Goal: Task Accomplishment & Management: Manage account settings

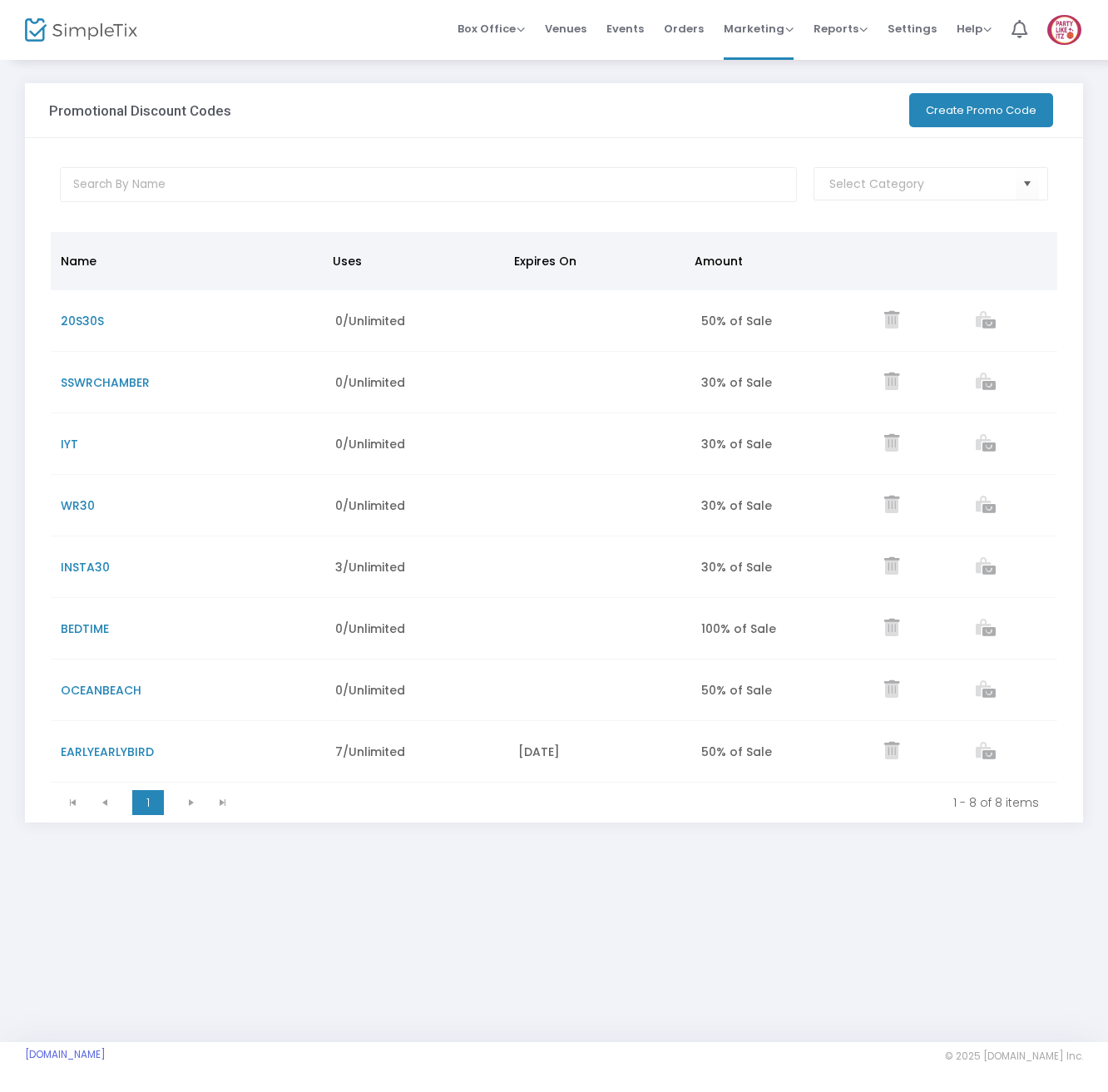
click at [1015, 110] on button "Create Promo Code" at bounding box center [980, 110] width 144 height 34
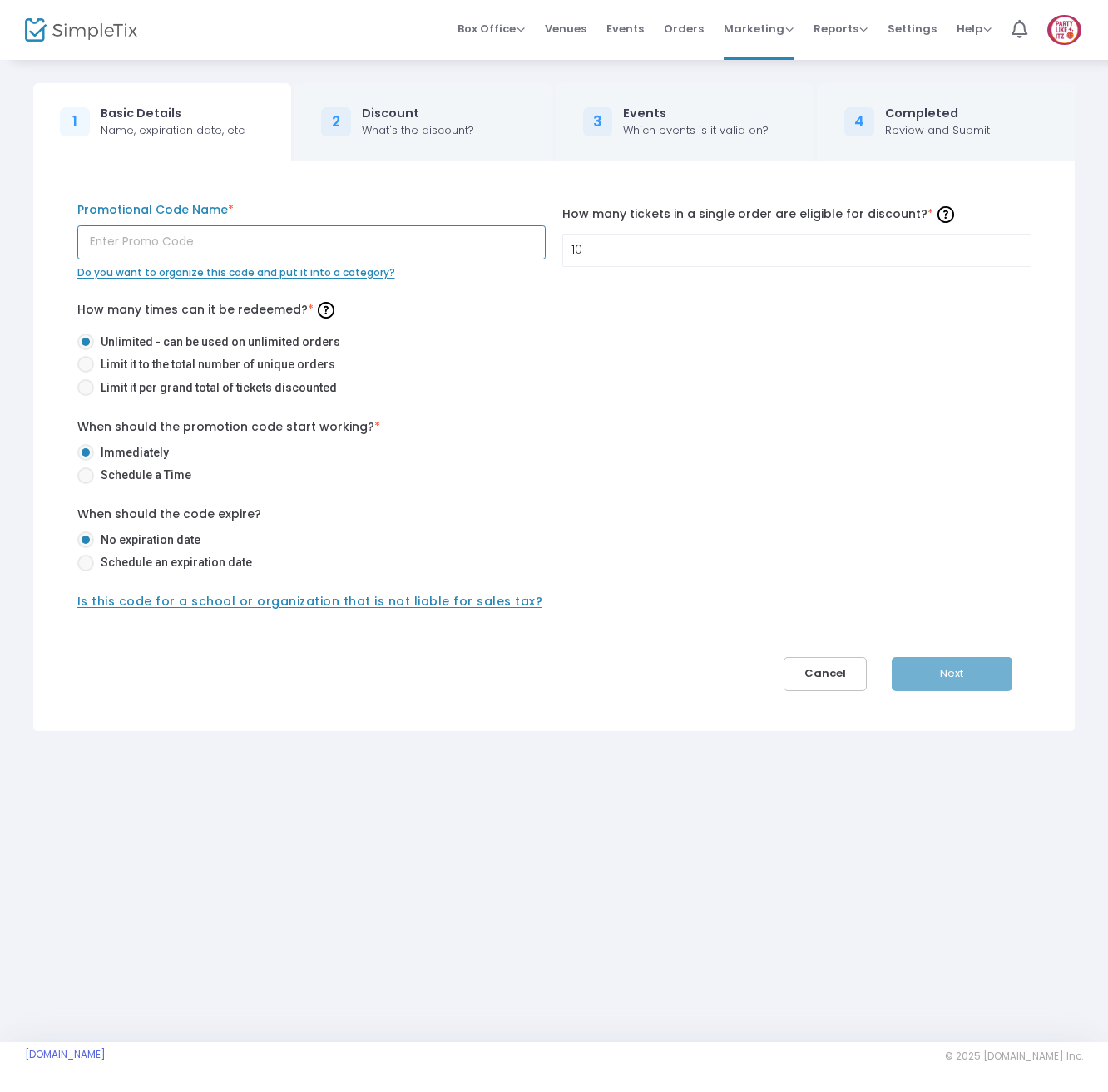
click at [336, 247] on input "text" at bounding box center [312, 243] width 469 height 34
type input "clublite"
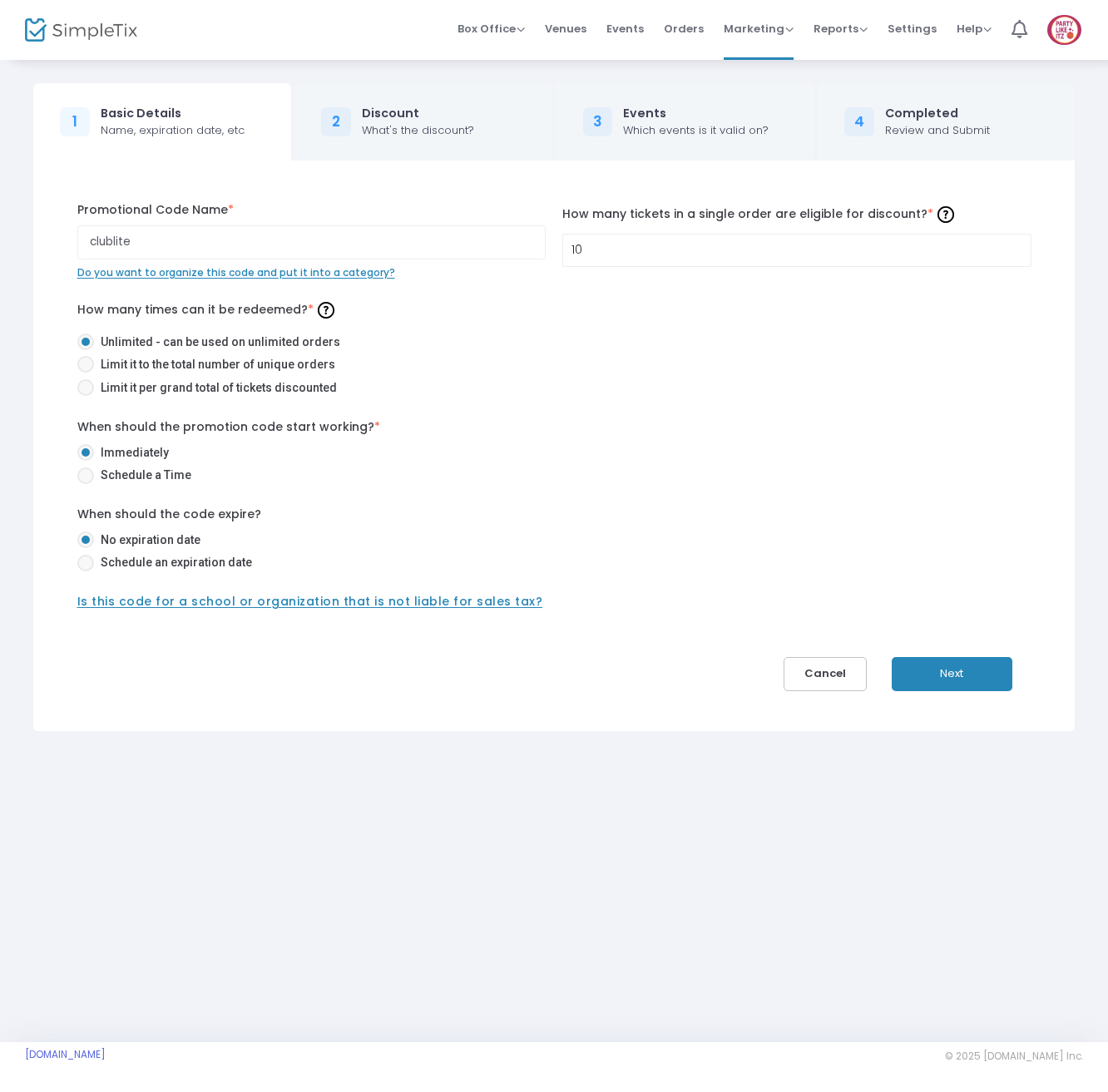
click at [981, 692] on div "clublite Promotional Code Name * Do you want to organize this code and put it i…" at bounding box center [554, 445] width 1058 height 570
click at [978, 676] on button "Next" at bounding box center [952, 674] width 121 height 34
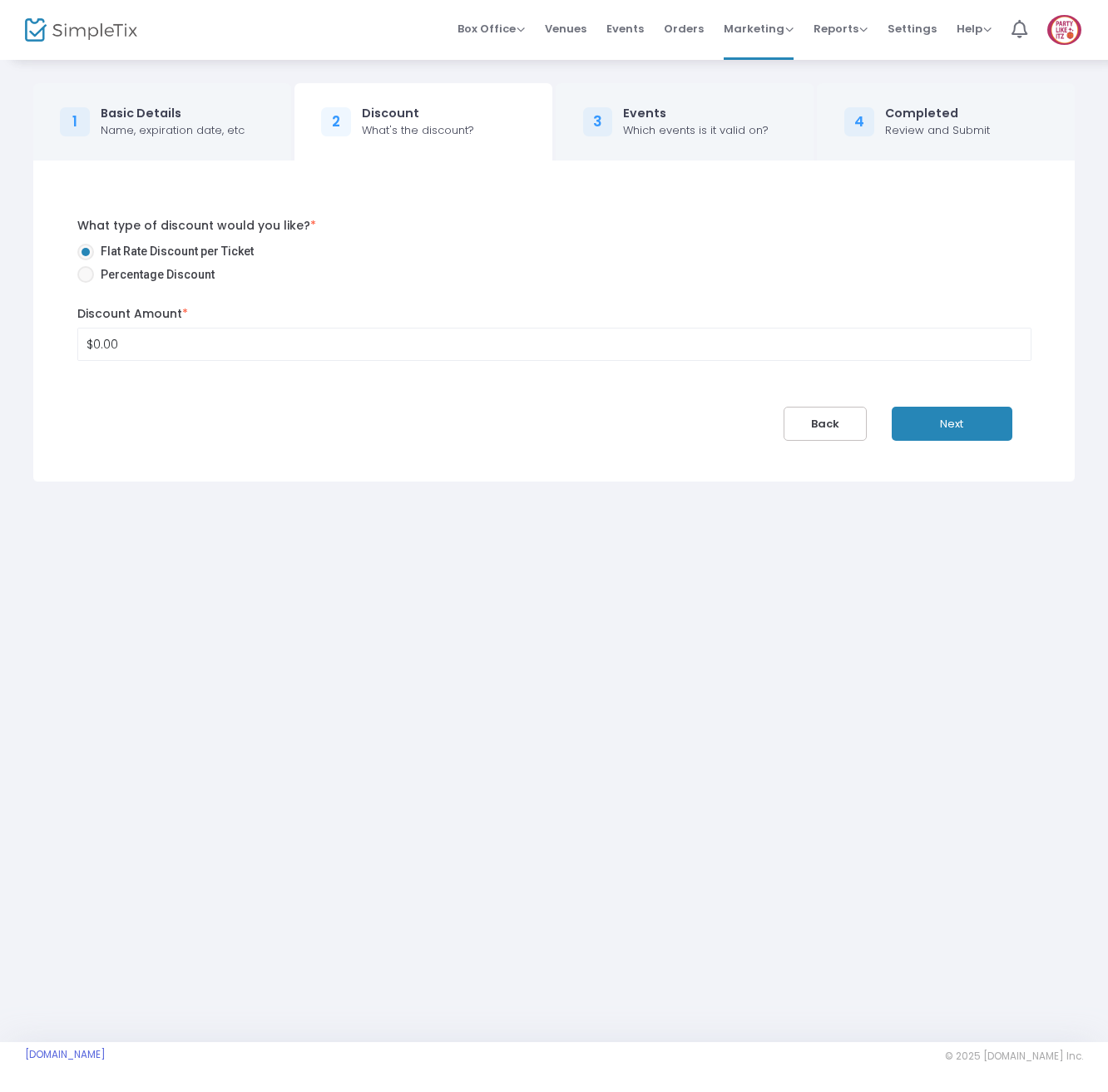
click at [980, 430] on button "Next" at bounding box center [952, 424] width 121 height 34
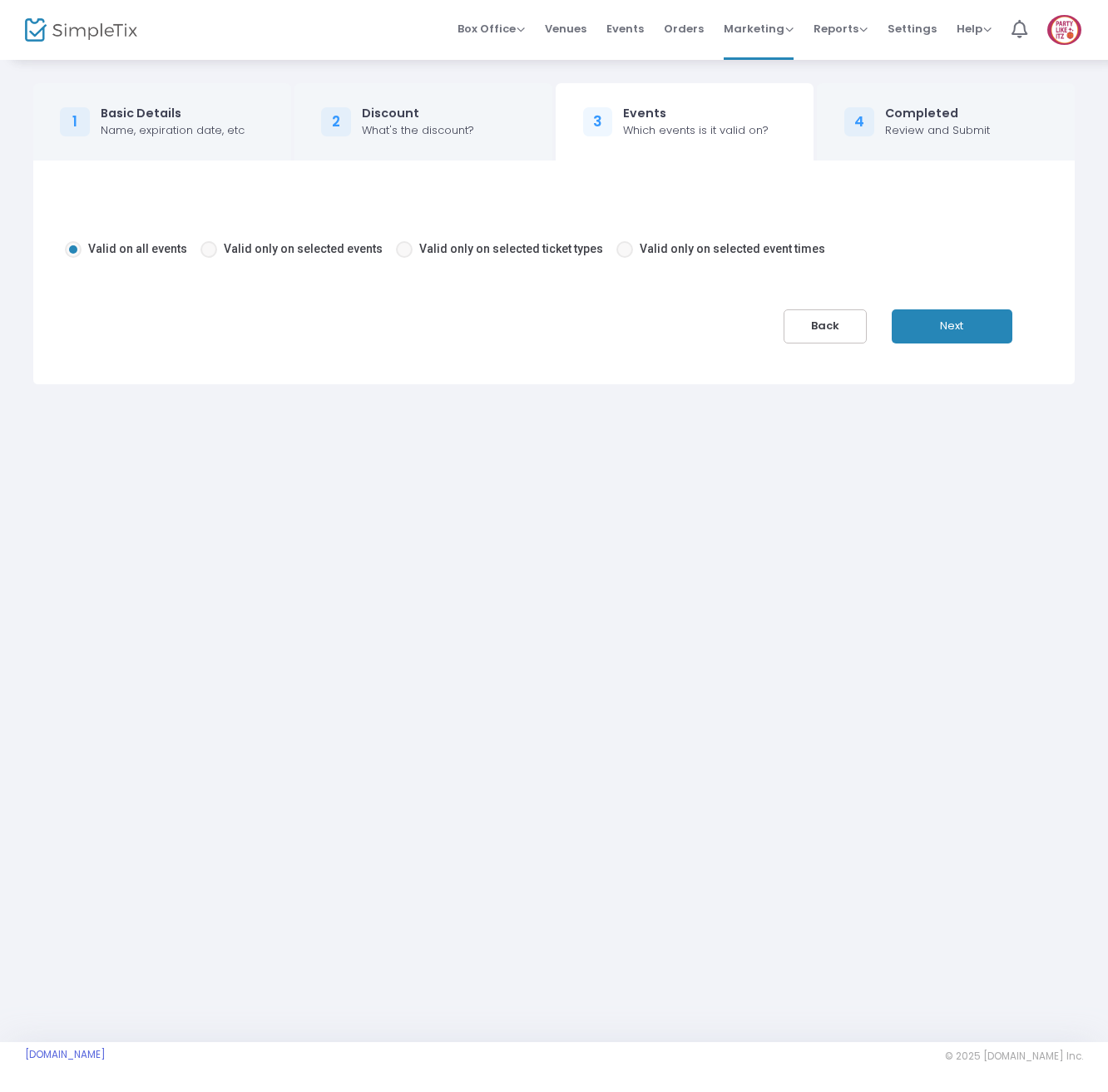
click at [850, 342] on div "Valid on all events Valid only on selected events Valid only on selected ticket…" at bounding box center [554, 272] width 1058 height 224
click at [810, 338] on button "Back" at bounding box center [825, 326] width 84 height 34
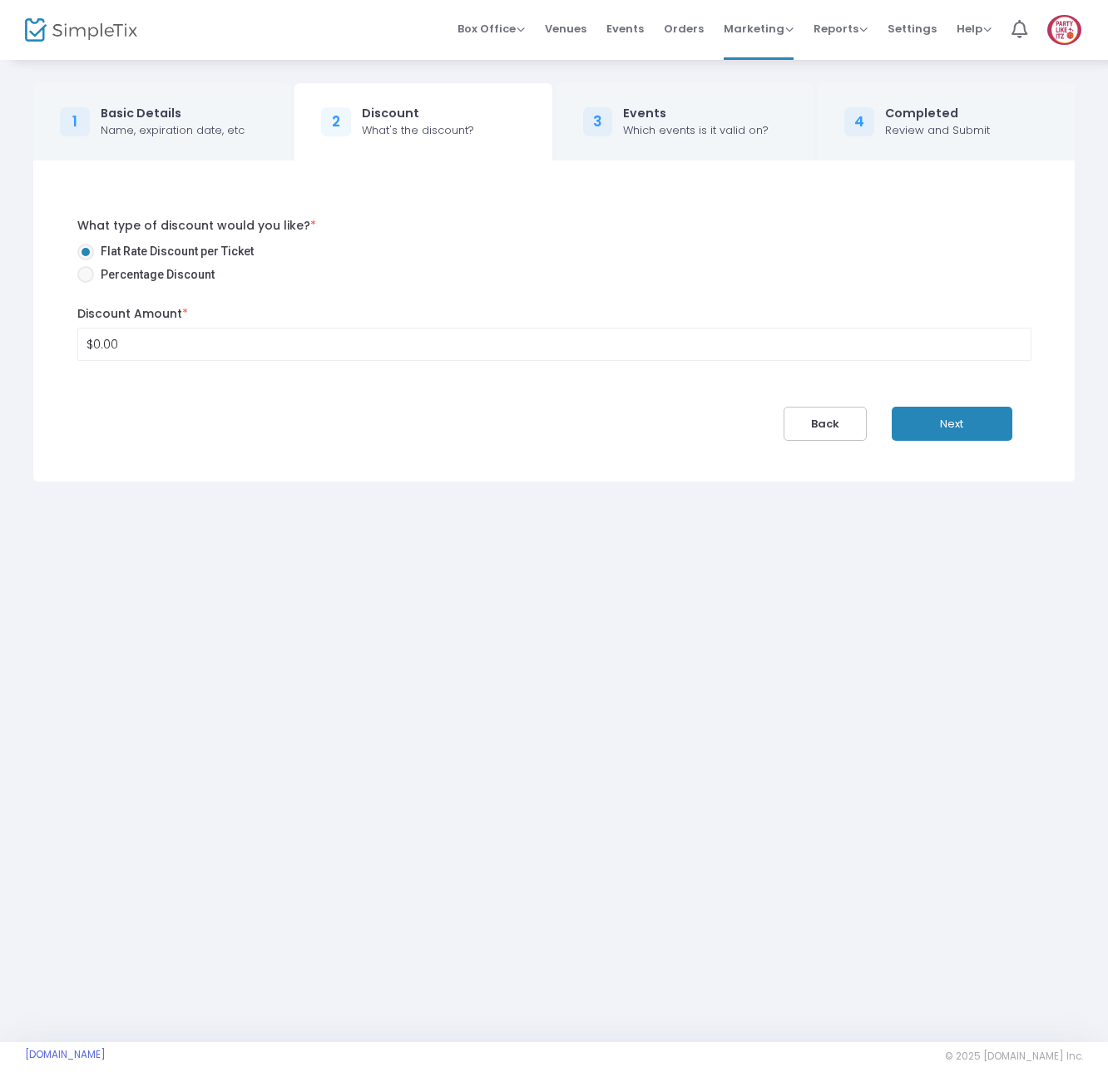
click at [180, 276] on span "Percentage Discount" at bounding box center [154, 275] width 121 height 17
click at [85, 282] on input "Percentage Discount" at bounding box center [84, 282] width 1 height 1
radio input "true"
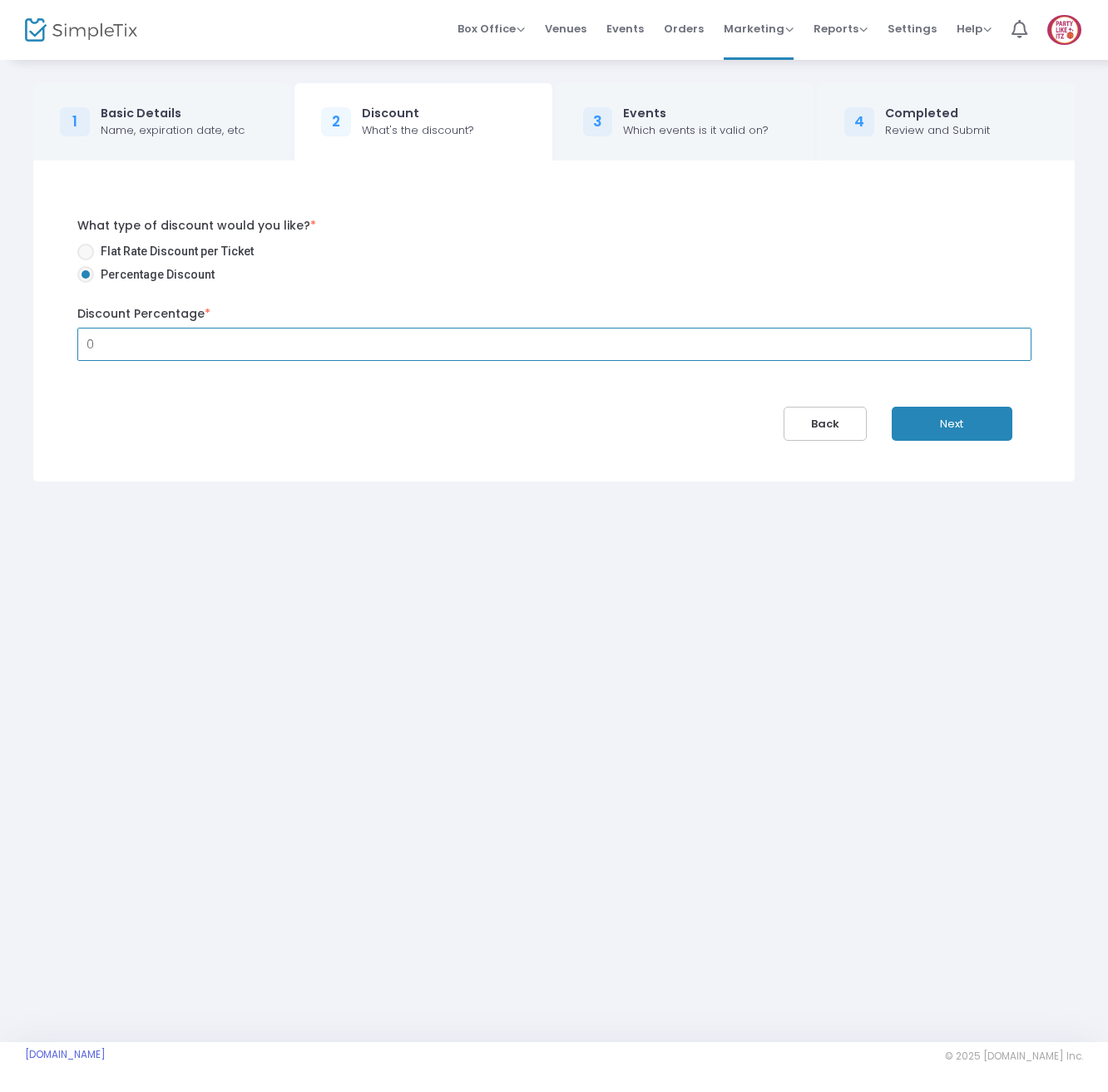
click at [178, 343] on input "0" at bounding box center [554, 344] width 952 height 32
type input "50.00%"
click at [924, 413] on button "Next" at bounding box center [952, 424] width 121 height 34
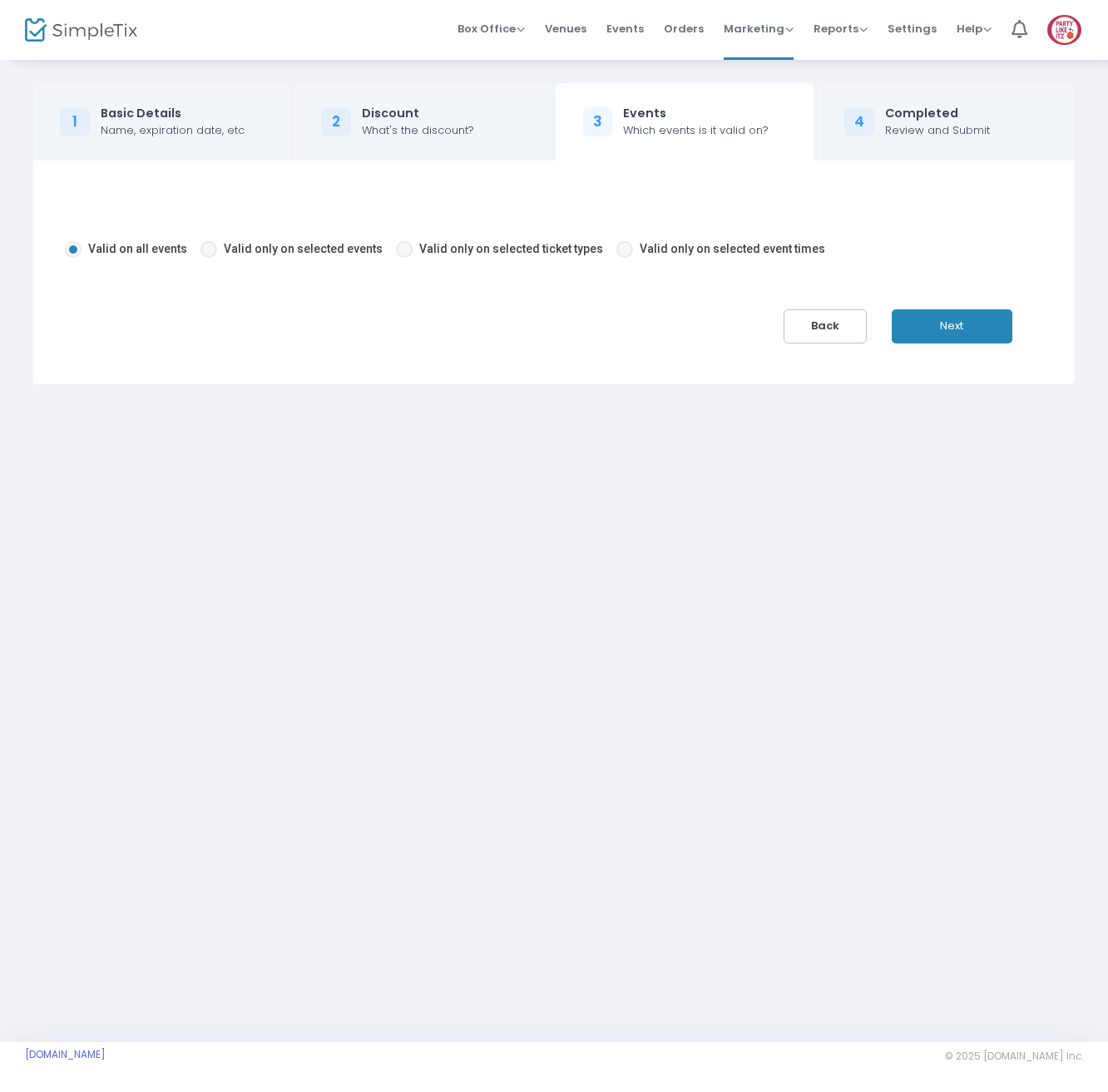
click at [748, 245] on span "Valid only on selected event times" at bounding box center [731, 248] width 185 height 13
click at [625, 257] on input "Valid only on selected event times" at bounding box center [624, 257] width 1 height 1
radio input "true"
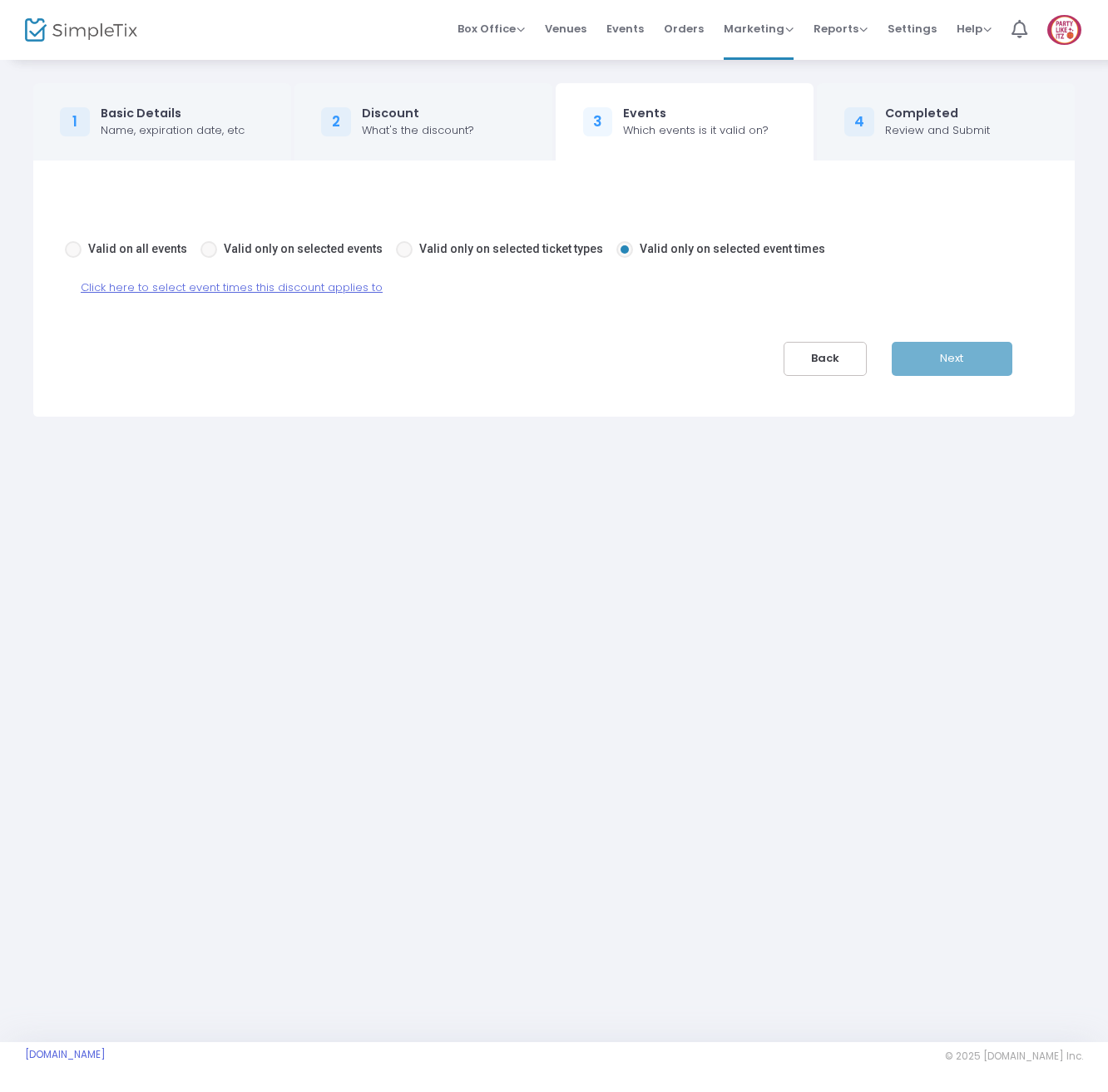
click at [349, 290] on span "Click here to select event times this discount applies to" at bounding box center [232, 287] width 302 height 16
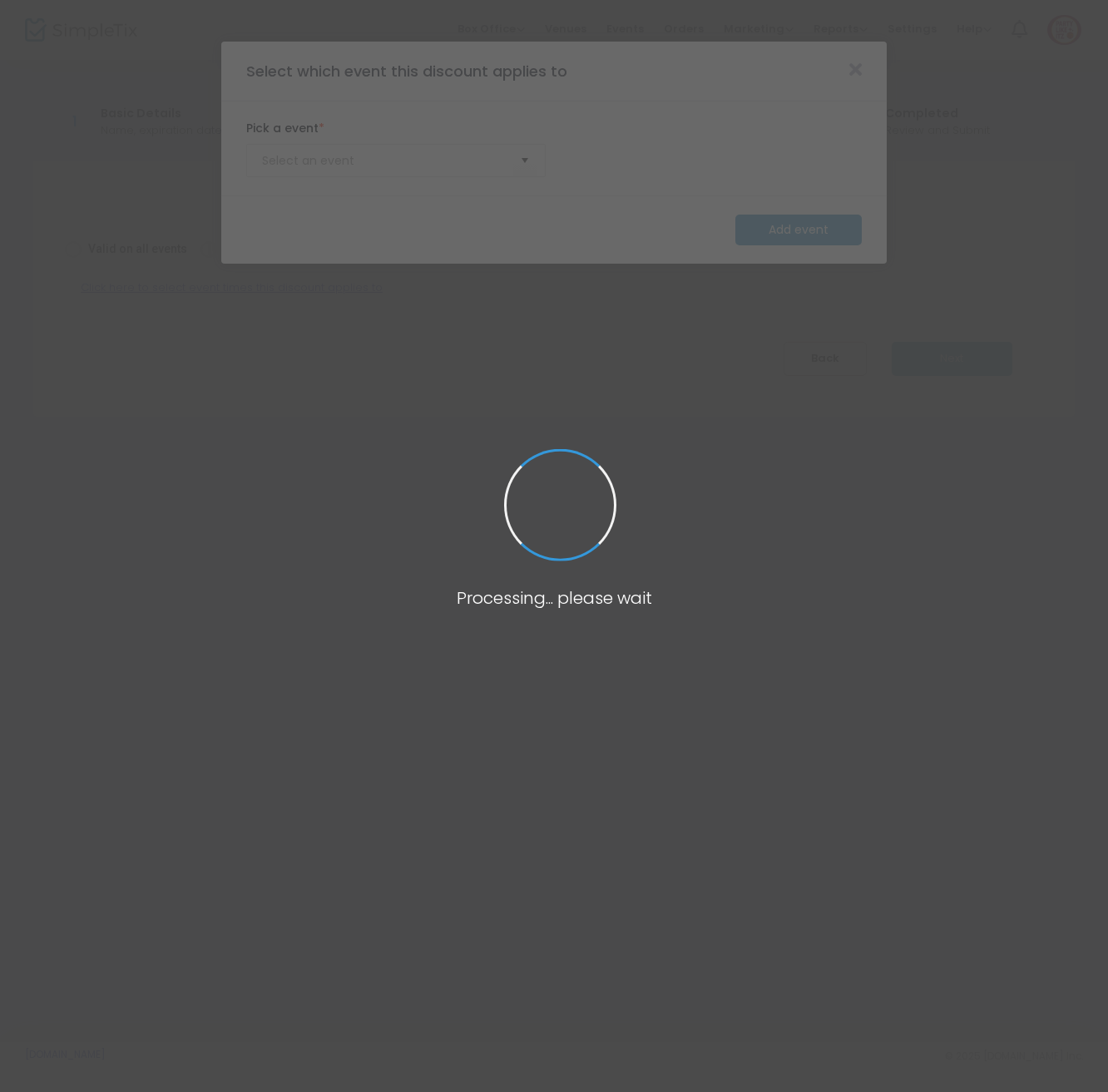
click at [468, 156] on body "Processing... please wait Box Office Sell Tickets Bookings Sell Season Pass Ven…" at bounding box center [554, 546] width 1108 height 1092
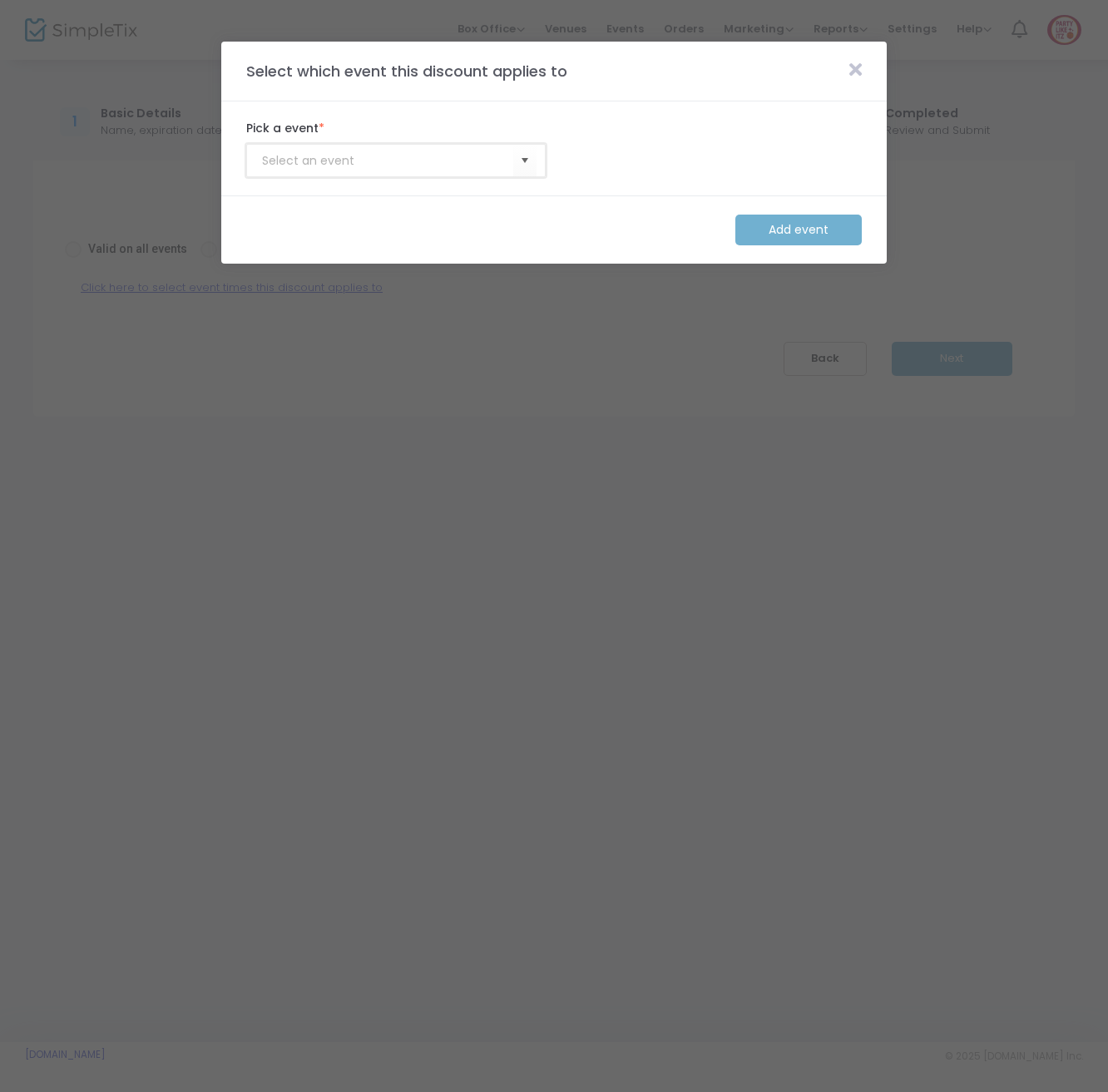
click at [470, 158] on input at bounding box center [388, 161] width 252 height 17
click at [518, 158] on span "Select" at bounding box center [526, 161] width 28 height 28
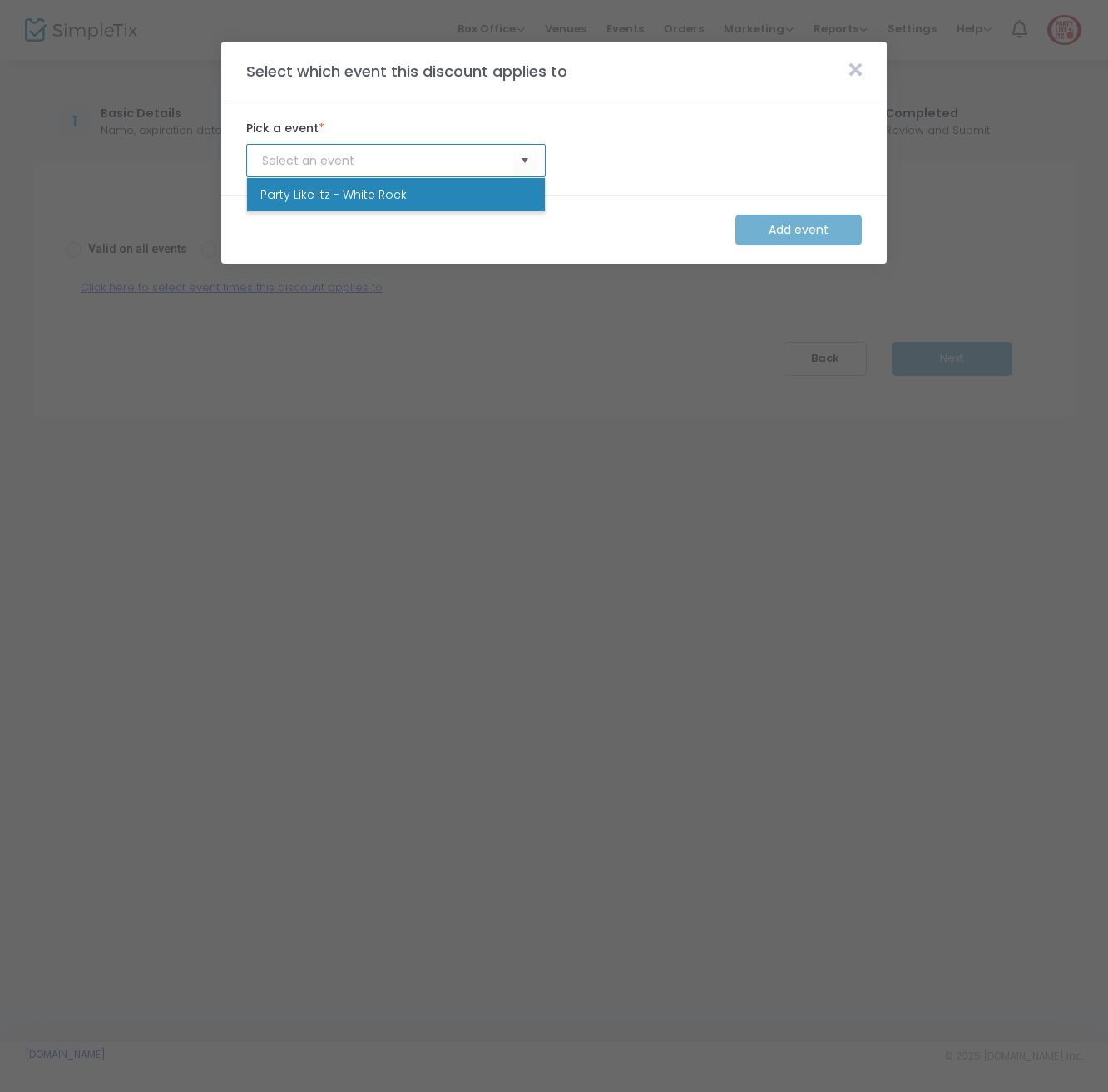
click at [495, 196] on li "Party Like Itz - White Rock" at bounding box center [396, 195] width 298 height 34
type input "Party Like Itz - White Rock"
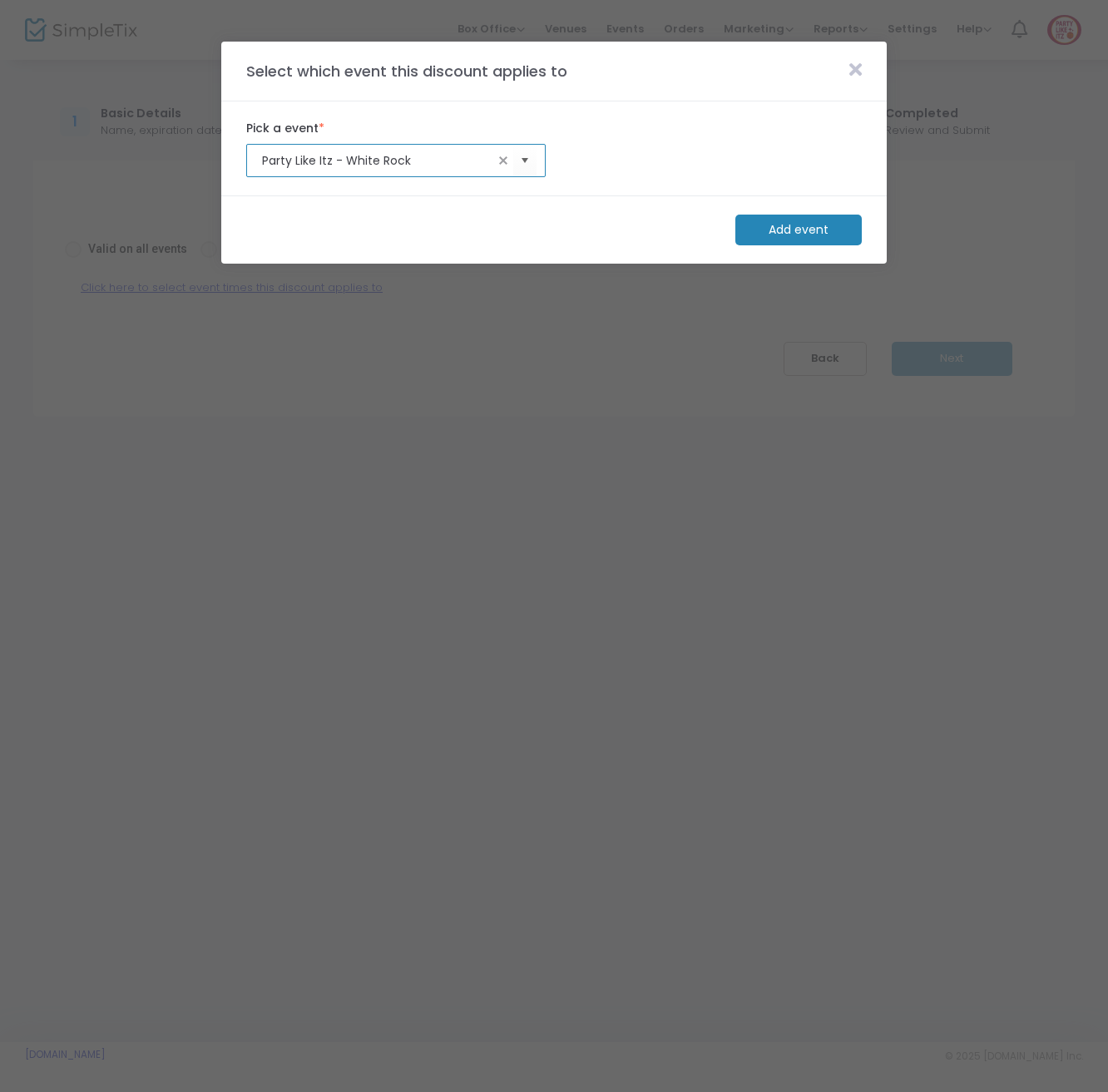
click at [784, 226] on m-button "Add event" at bounding box center [798, 230] width 127 height 31
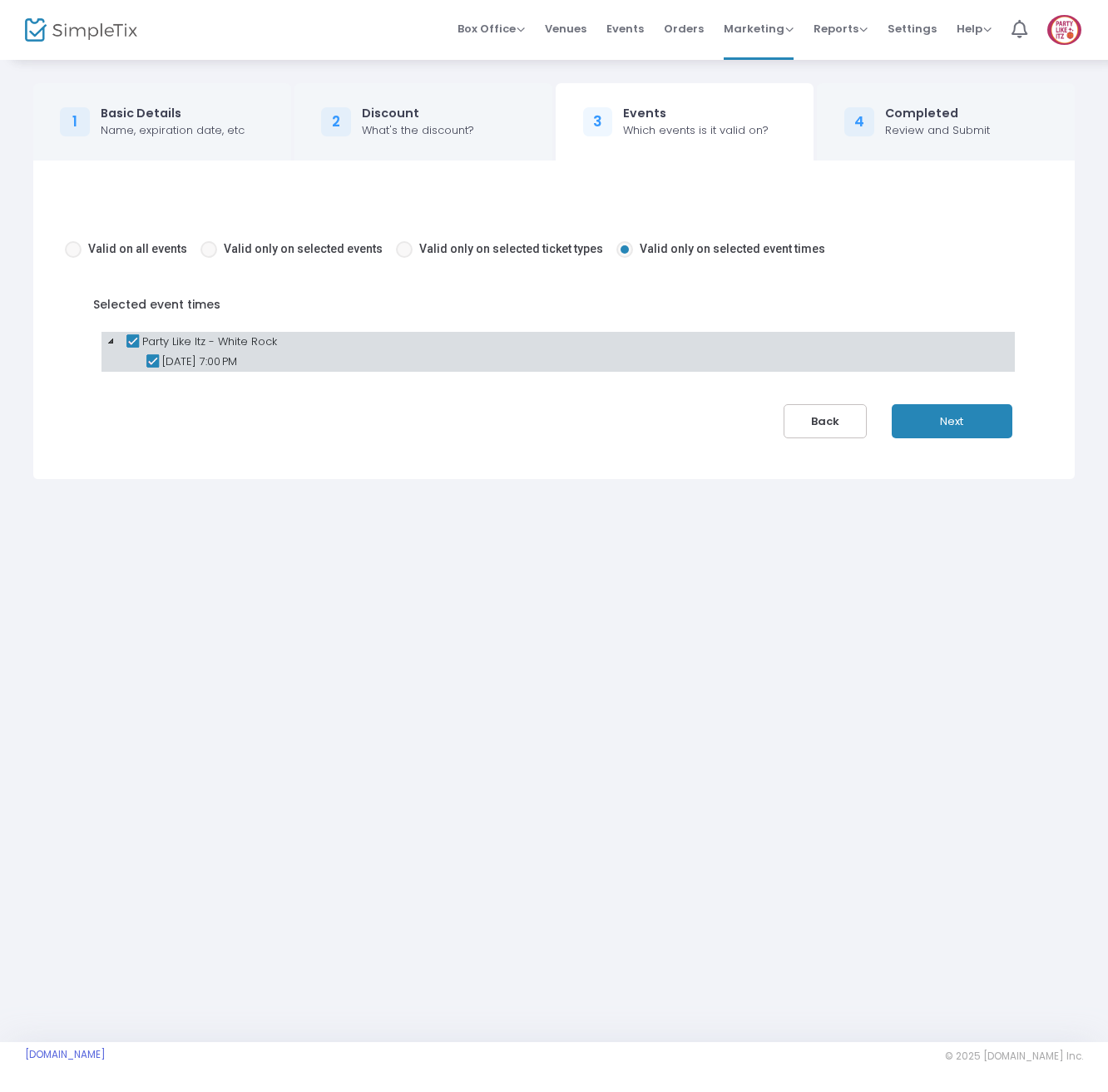
click at [973, 431] on button "Next" at bounding box center [952, 421] width 121 height 34
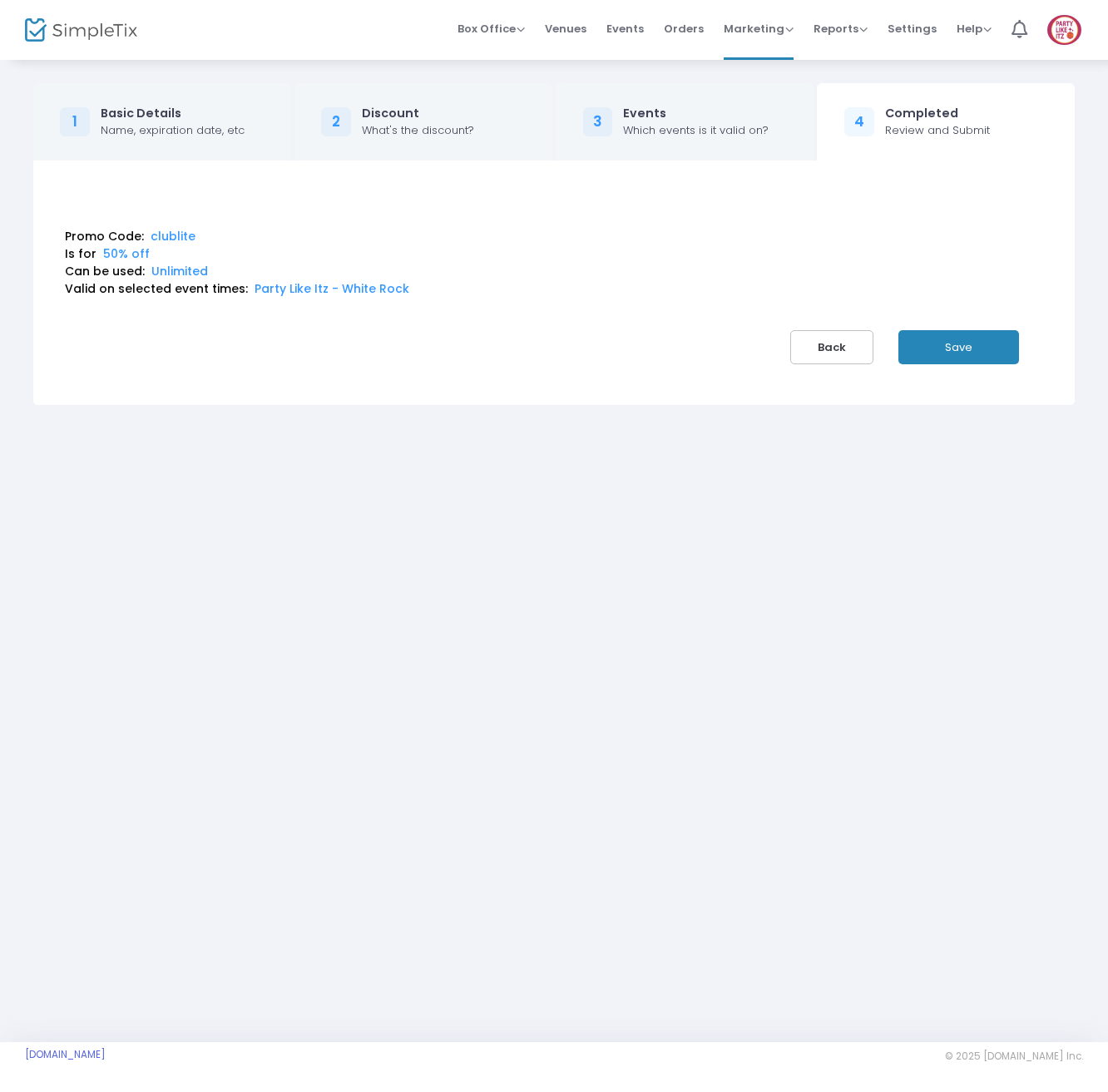
click at [943, 353] on button "Save" at bounding box center [959, 347] width 121 height 34
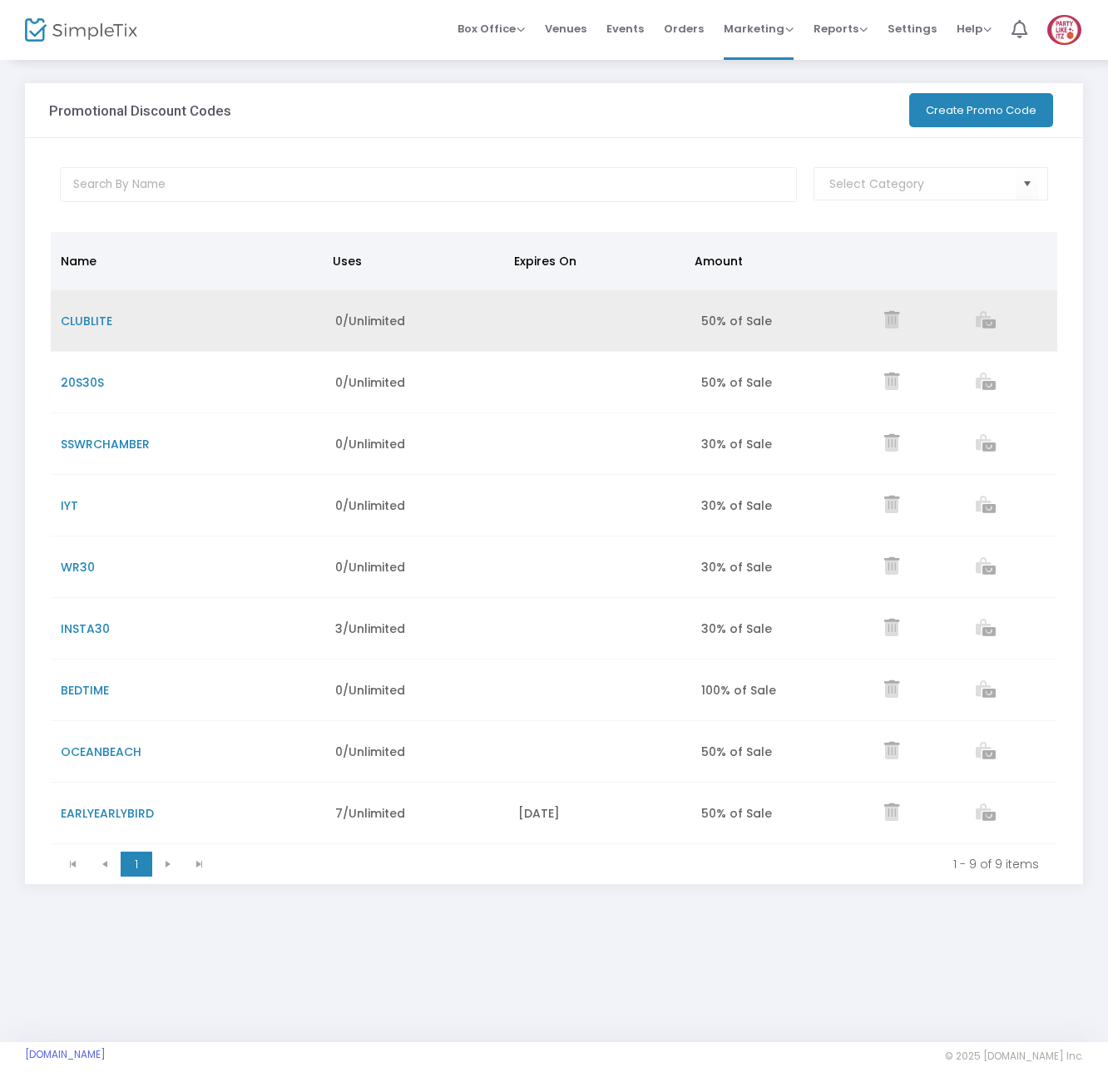
click at [68, 314] on span "CLUBLITE" at bounding box center [86, 320] width 52 height 16
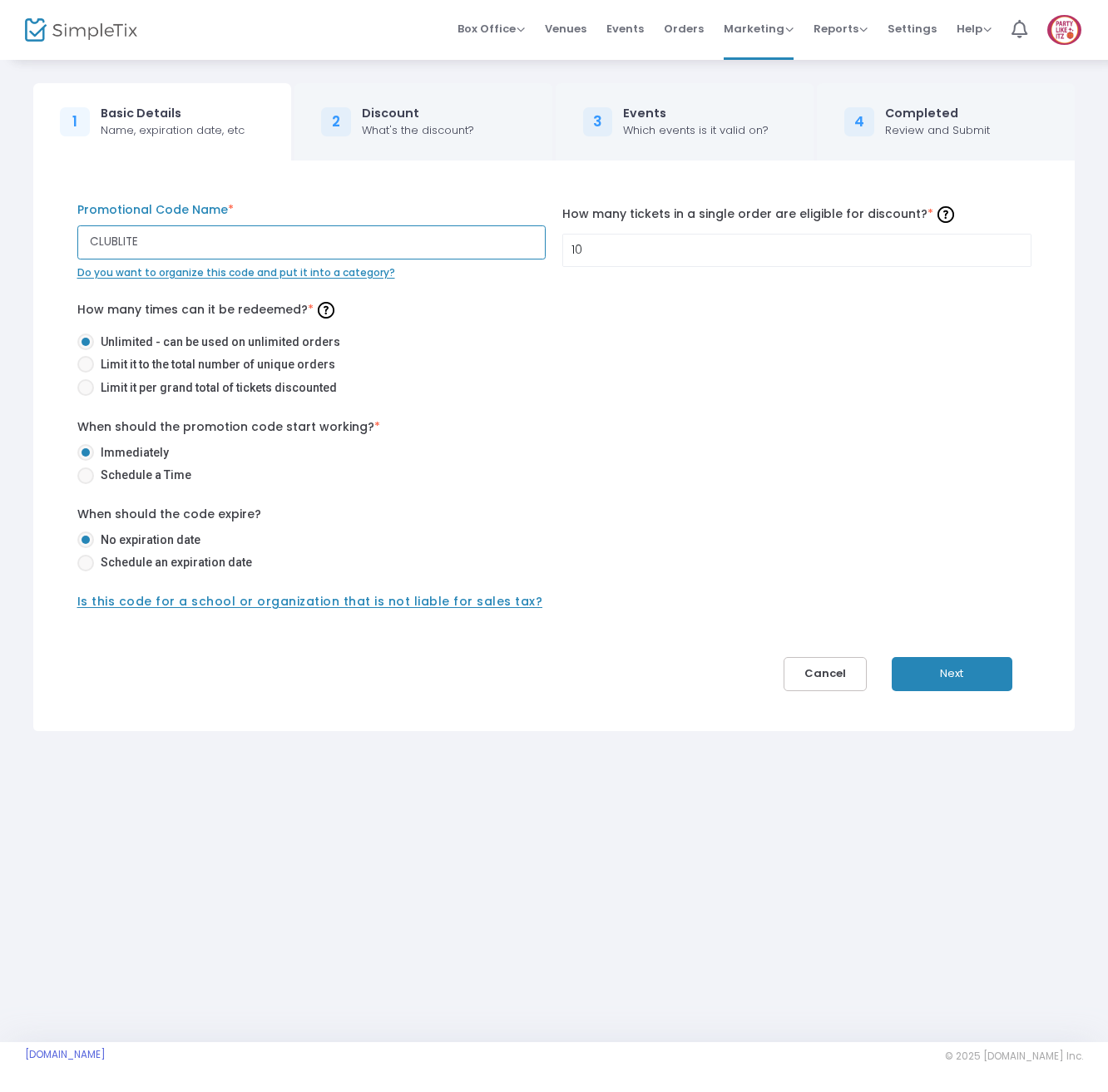
click at [190, 239] on input "CLUBLITE" at bounding box center [312, 243] width 469 height 34
type input "CLUBLITE50"
click at [650, 456] on label "Immediately" at bounding box center [548, 453] width 941 height 17
click at [85, 461] on input "Immediately" at bounding box center [84, 461] width 1 height 1
click at [929, 669] on button "Next" at bounding box center [952, 674] width 121 height 34
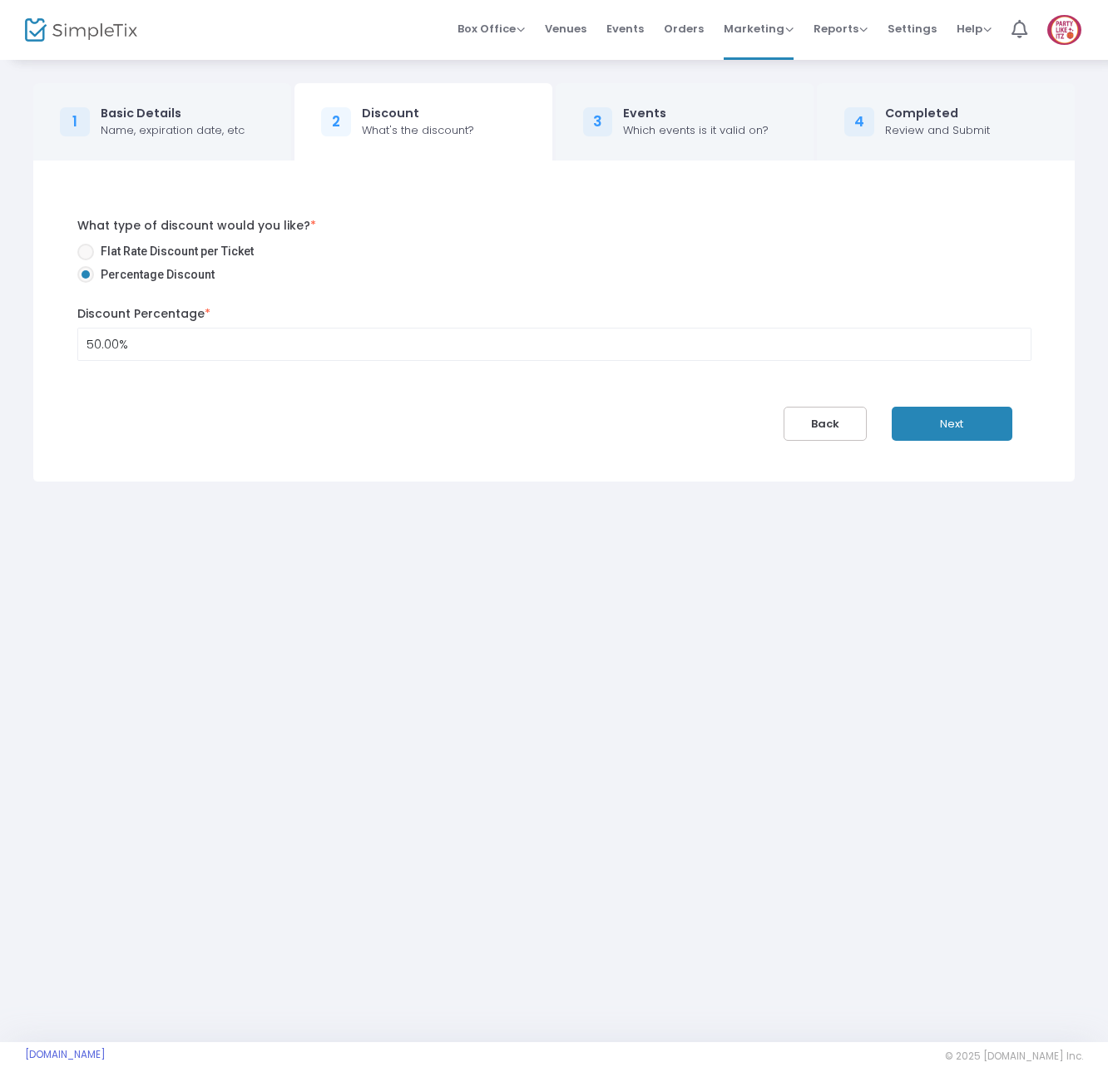
click at [932, 432] on button "Next" at bounding box center [952, 424] width 121 height 34
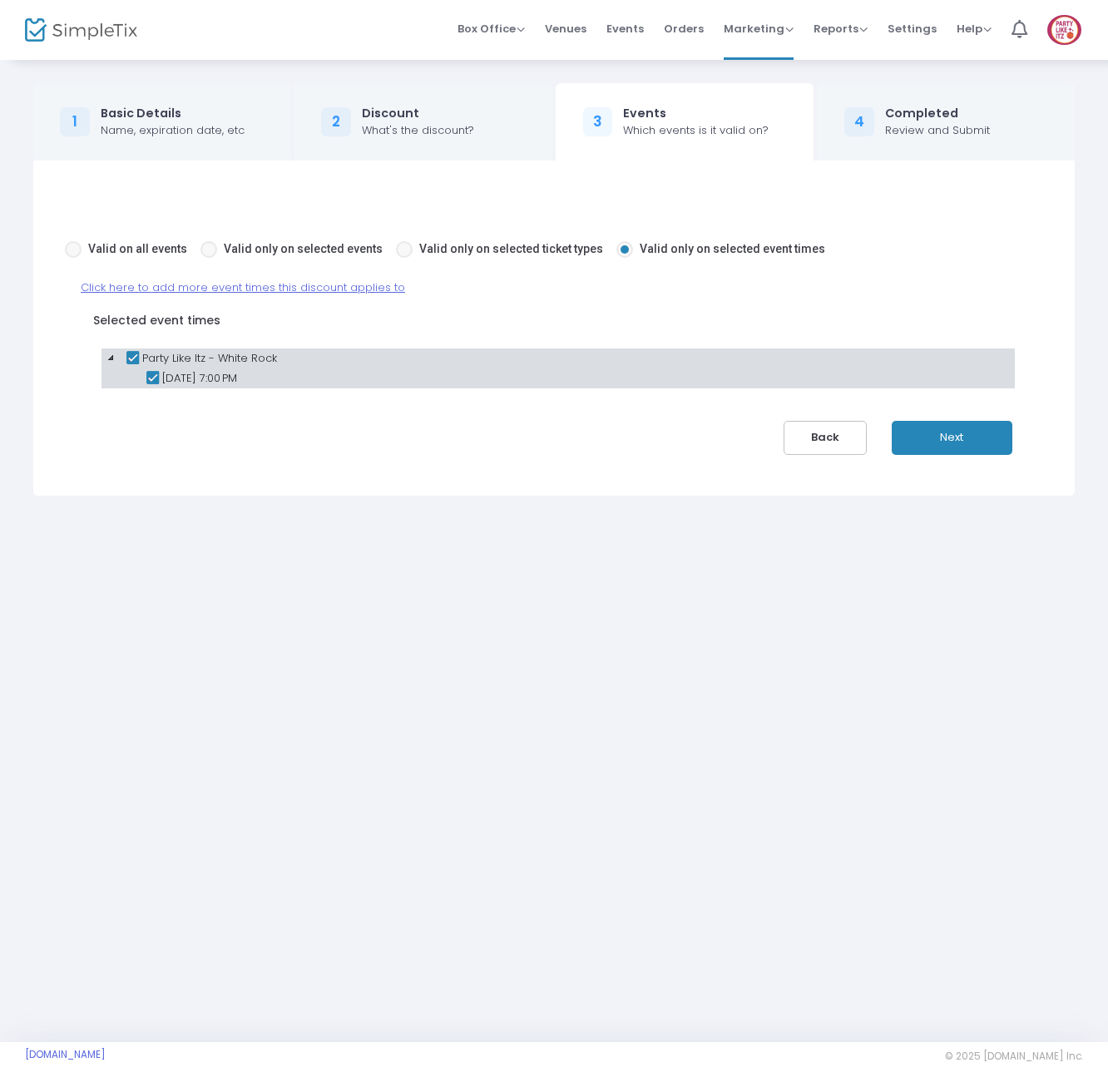
click at [931, 436] on button "Next" at bounding box center [952, 437] width 121 height 34
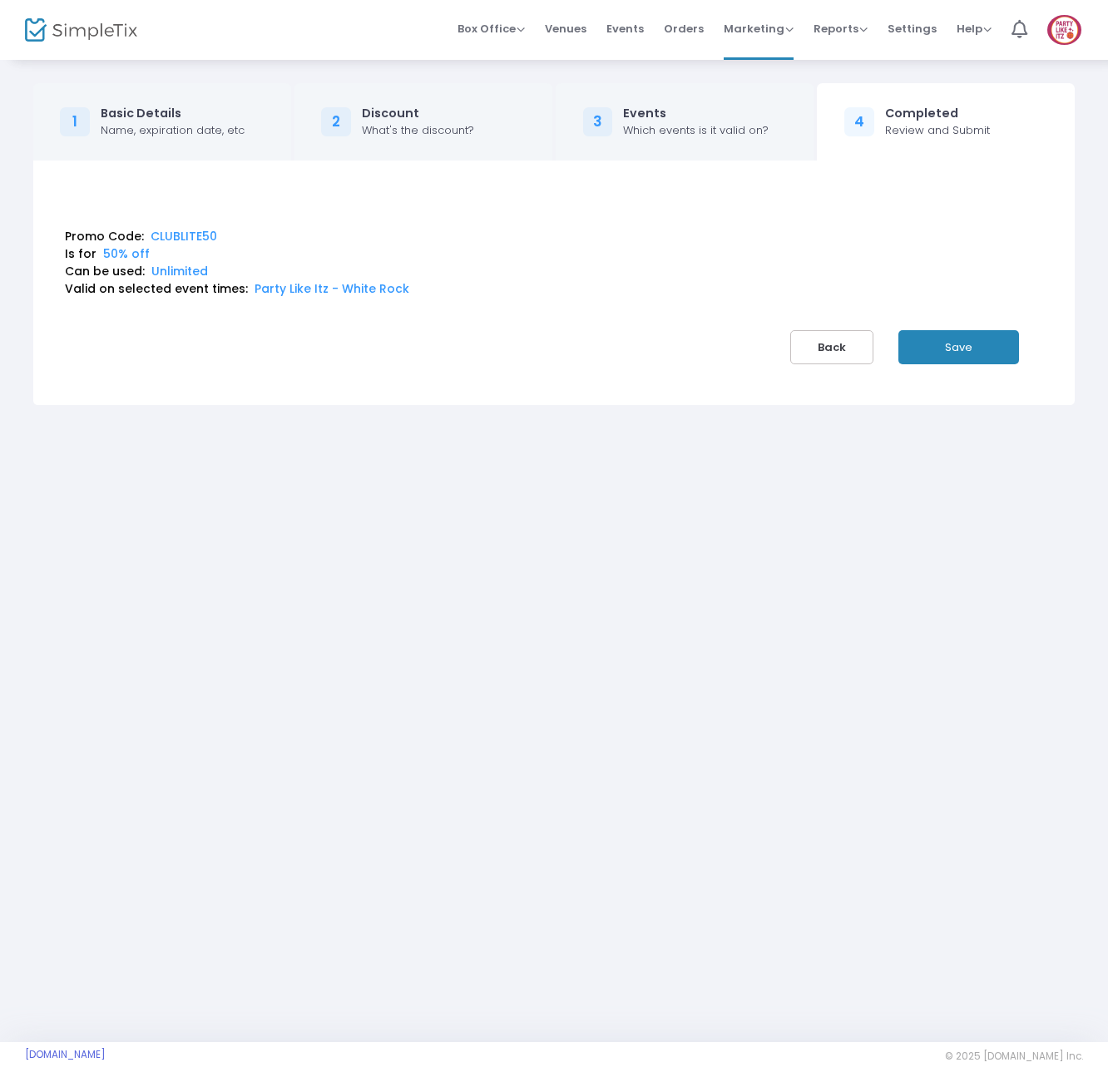
click at [937, 353] on button "Save" at bounding box center [959, 347] width 121 height 34
